Goal: Task Accomplishment & Management: Complete application form

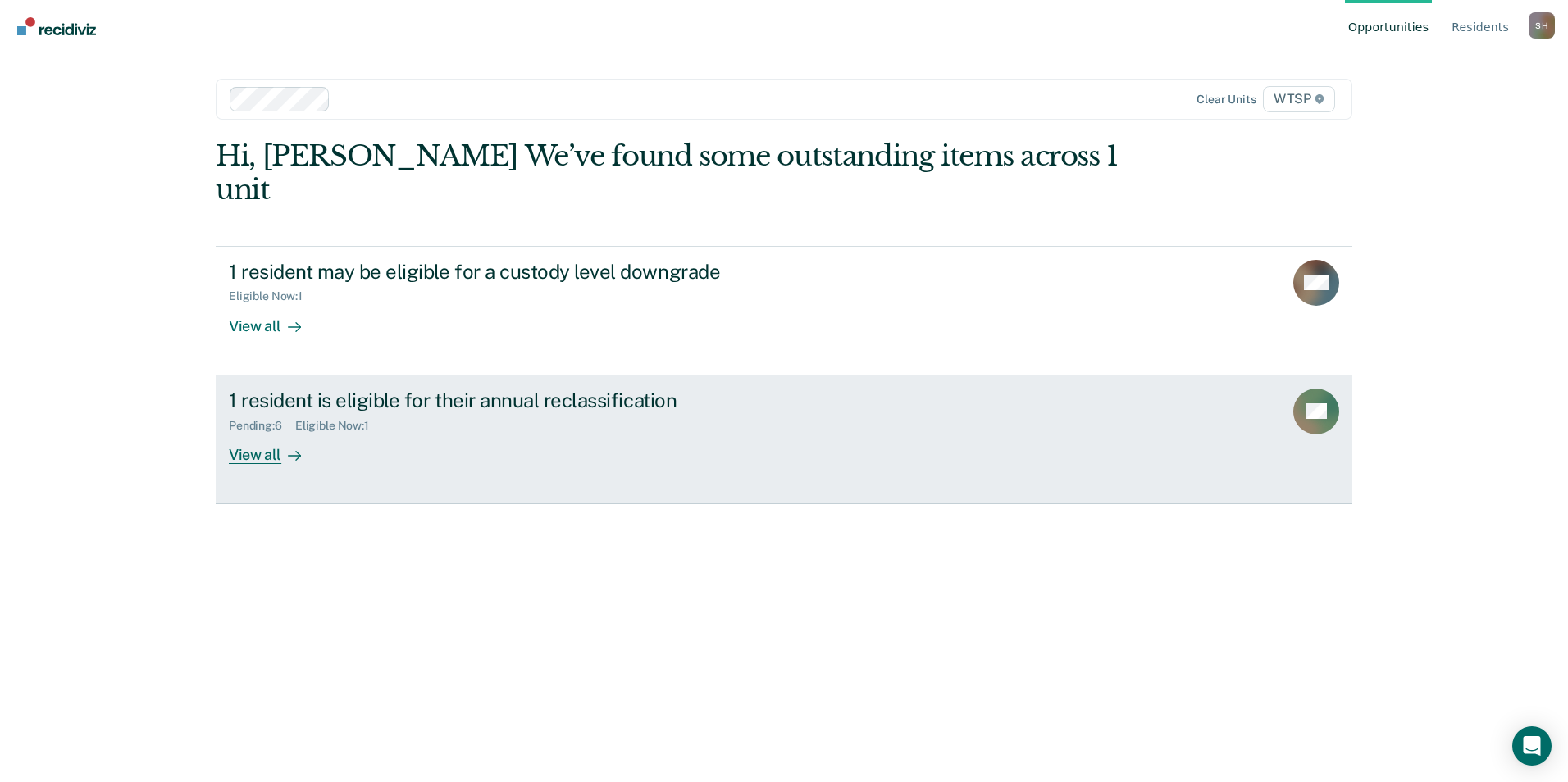
click at [273, 432] on div "View all" at bounding box center [274, 448] width 91 height 32
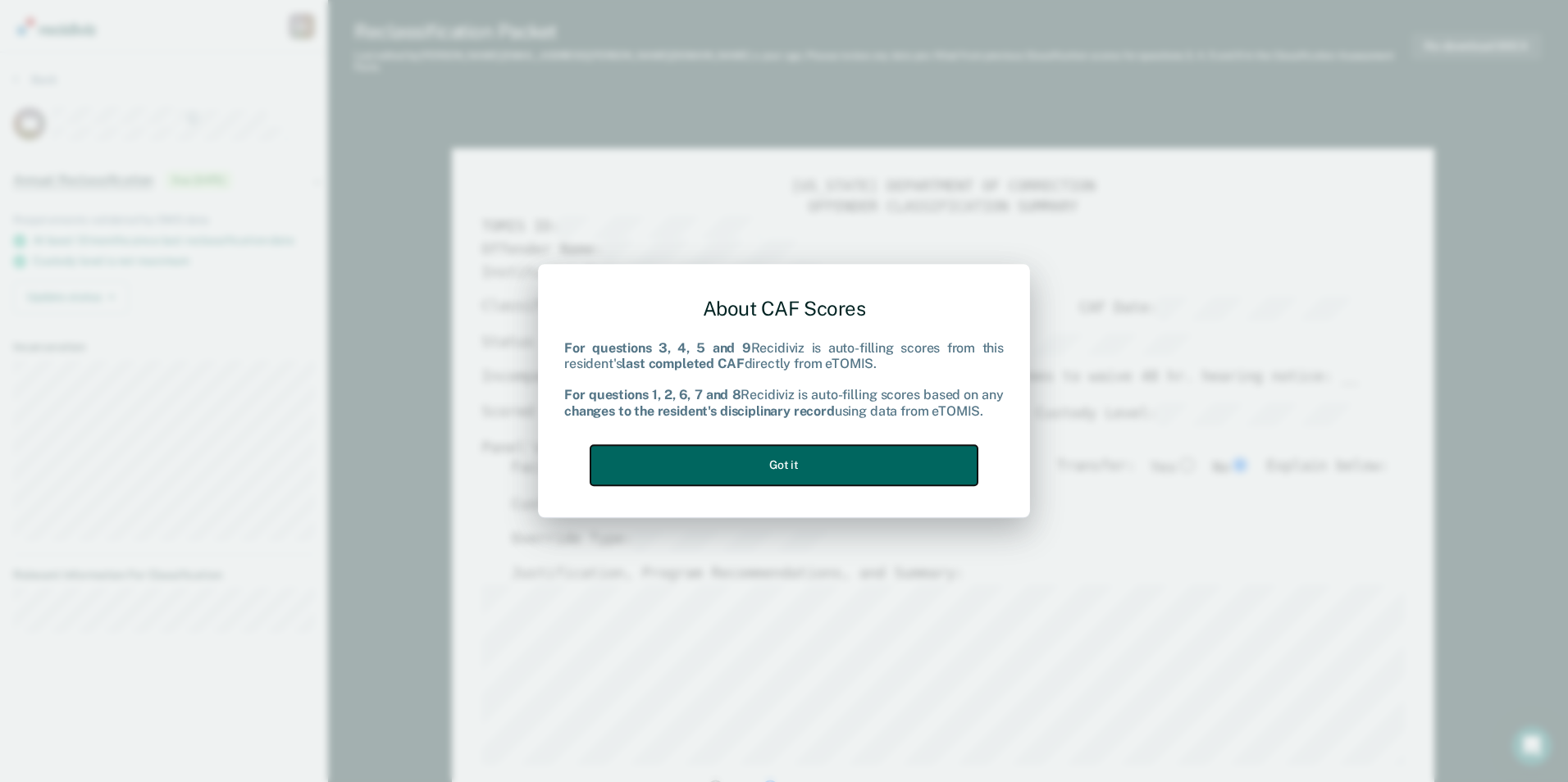
drag, startPoint x: 921, startPoint y: 477, endPoint x: 912, endPoint y: 474, distance: 9.5
click at [918, 477] on button "Got it" at bounding box center [784, 465] width 387 height 40
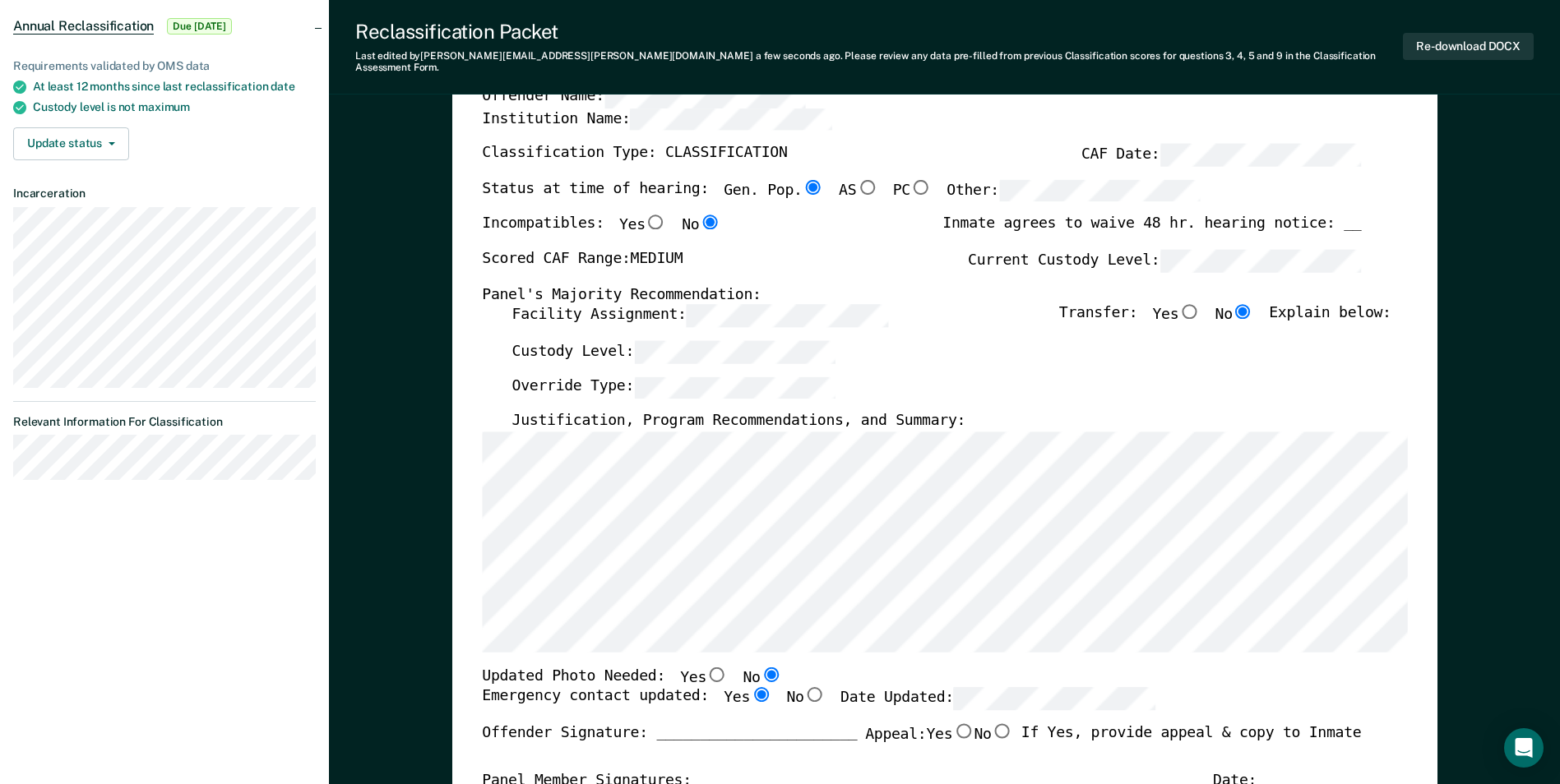
scroll to position [329, 0]
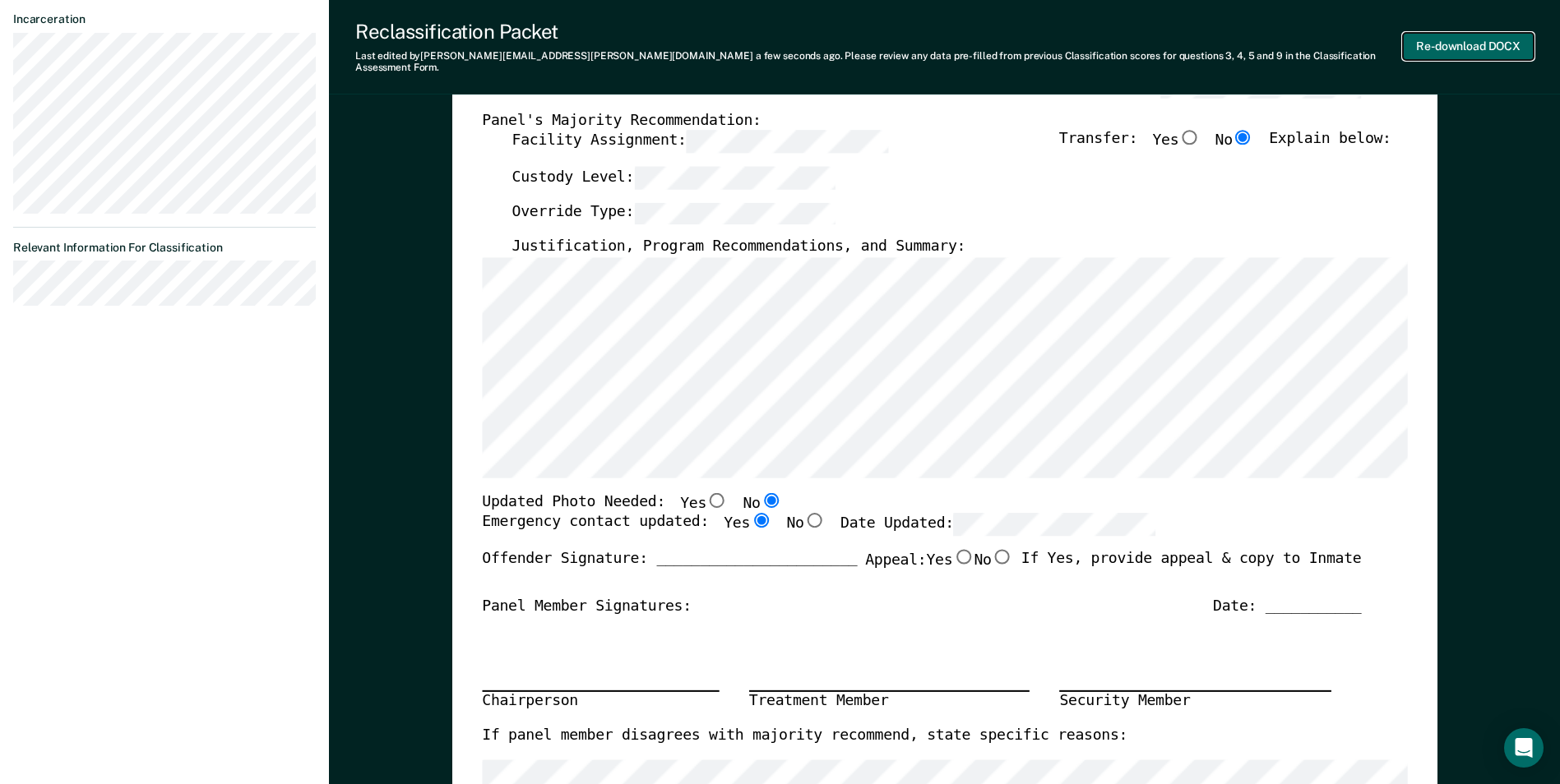
click at [1444, 38] on button "Re-download DOCX" at bounding box center [1468, 47] width 131 height 27
type textarea "x"
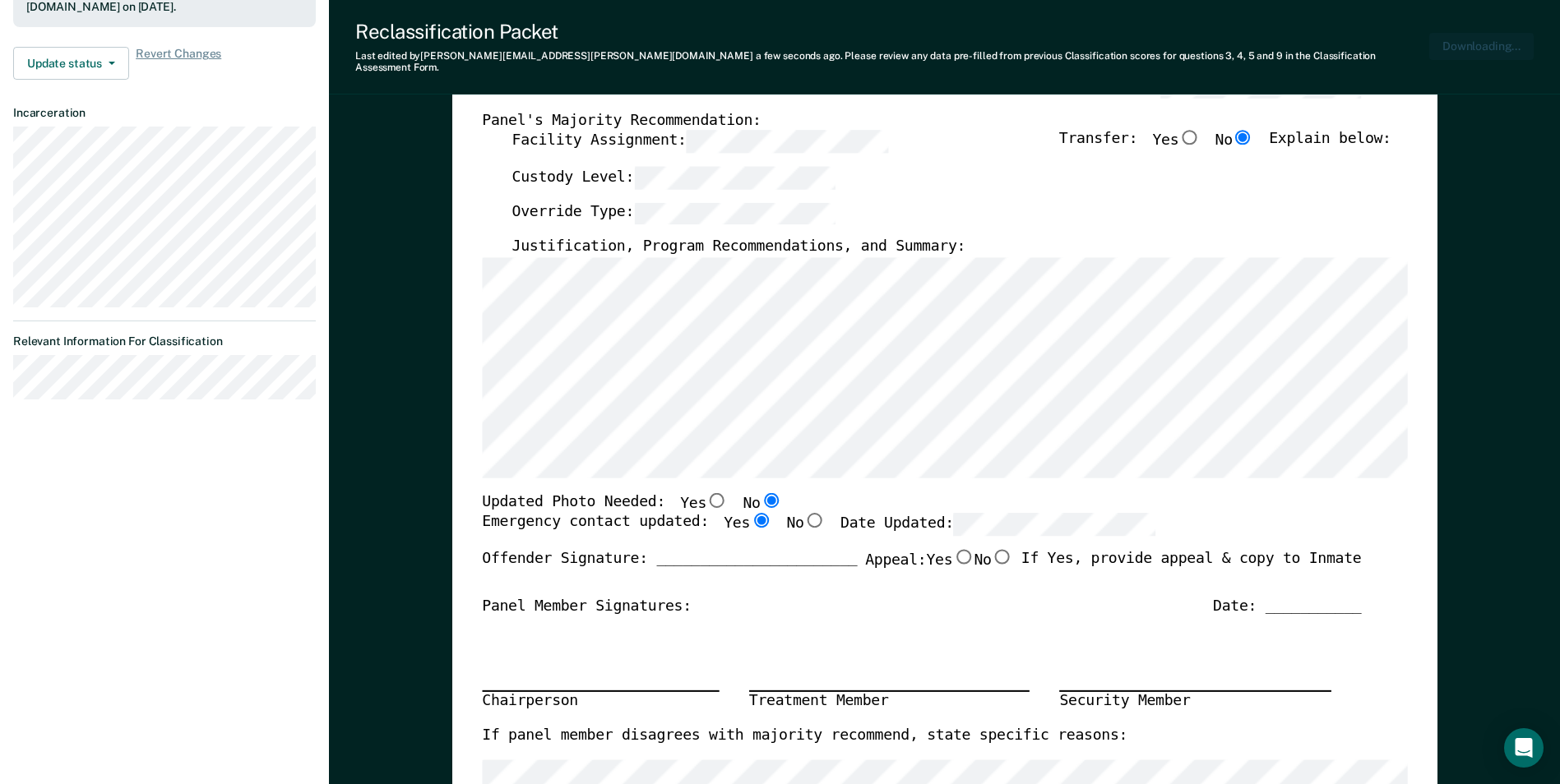
scroll to position [409, 0]
